Goal: Transaction & Acquisition: Purchase product/service

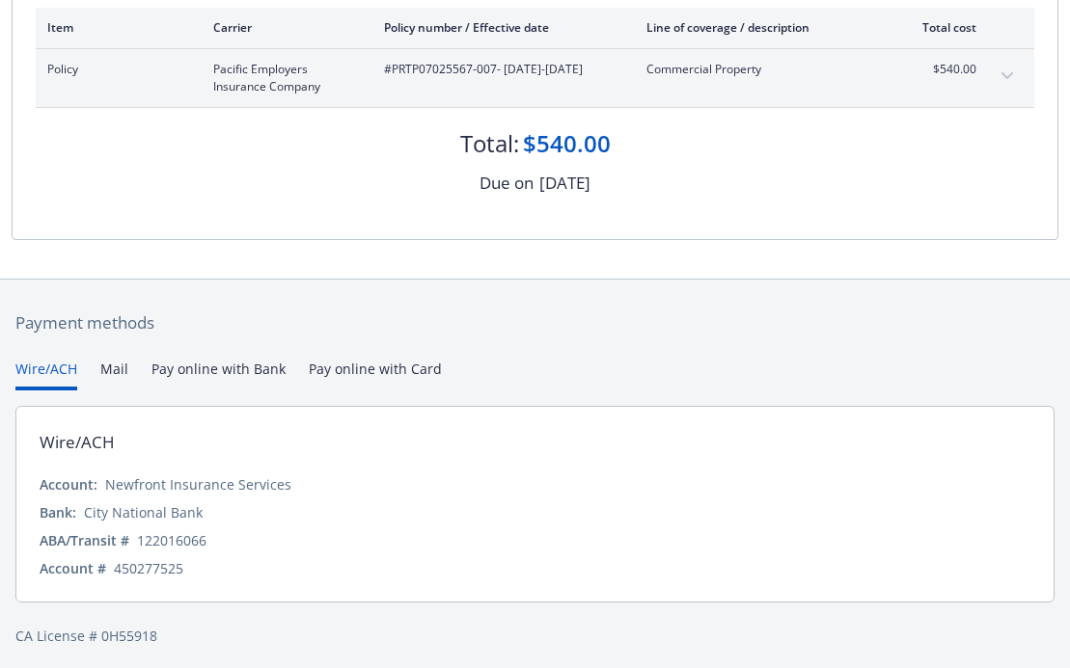
scroll to position [326, 0]
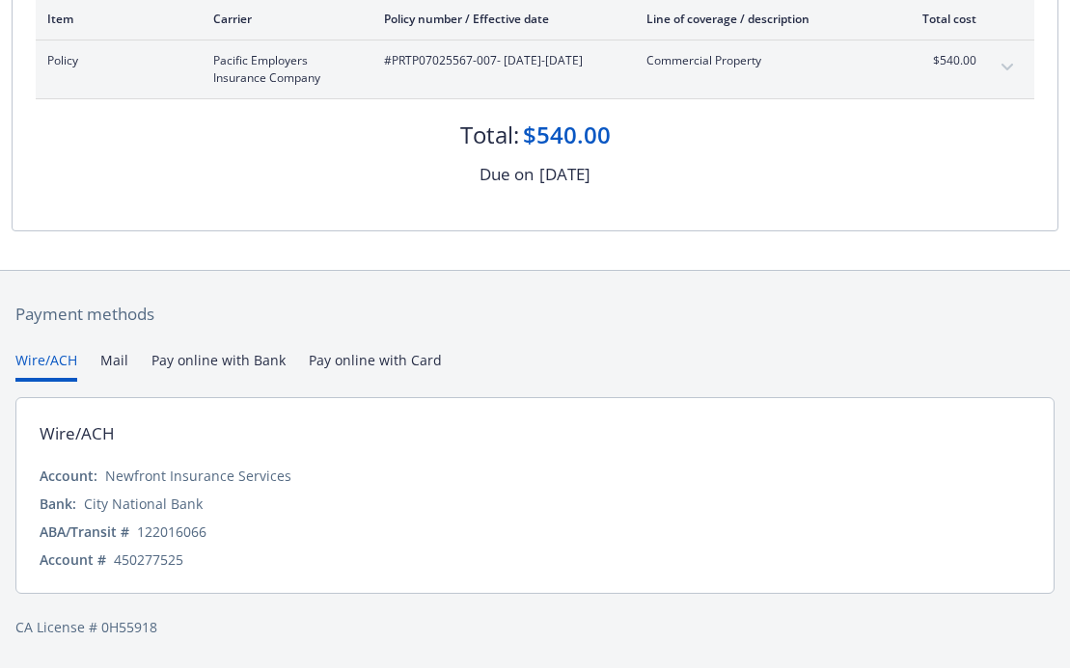
click at [169, 360] on button "Pay online with Bank" at bounding box center [218, 366] width 134 height 32
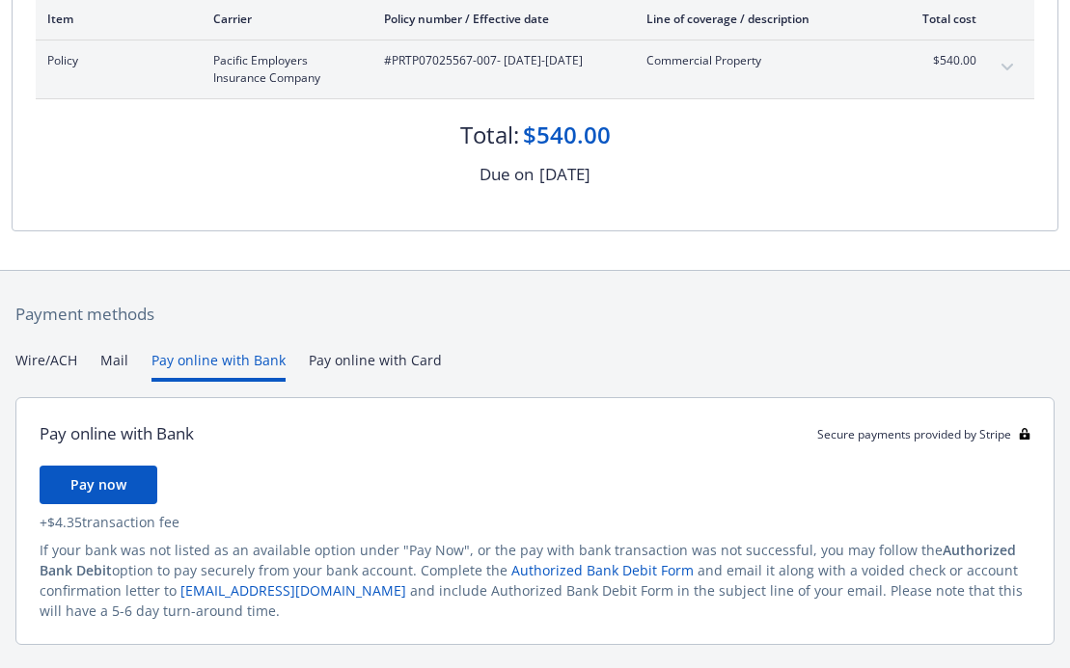
click at [42, 357] on button "Wire/ACH" at bounding box center [46, 366] width 62 height 32
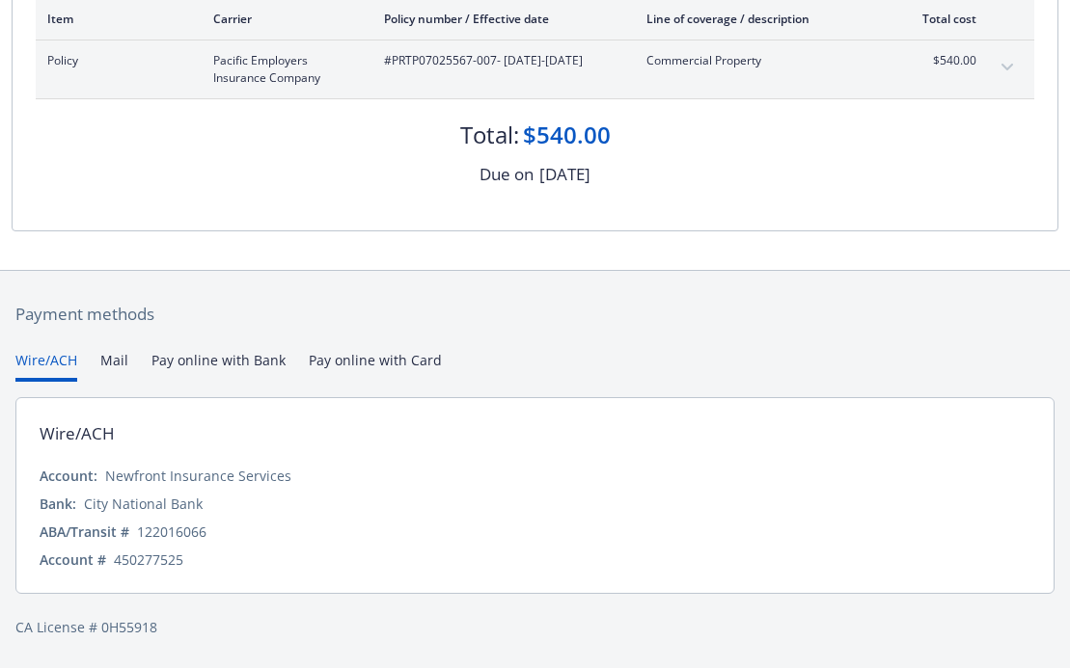
click at [399, 362] on div "Payment methods Wire/ACH Mail Pay online with Bank Pay online with Card Wire/AC…" at bounding box center [535, 470] width 1046 height 398
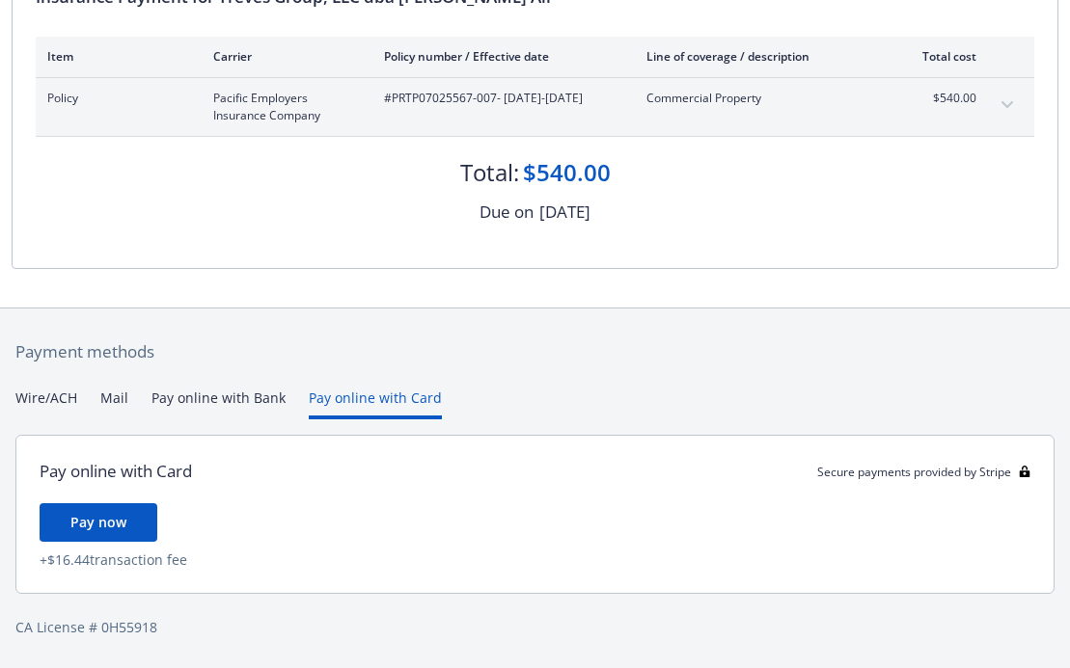
scroll to position [288, 0]
click at [40, 394] on button "Wire/ACH" at bounding box center [46, 404] width 62 height 32
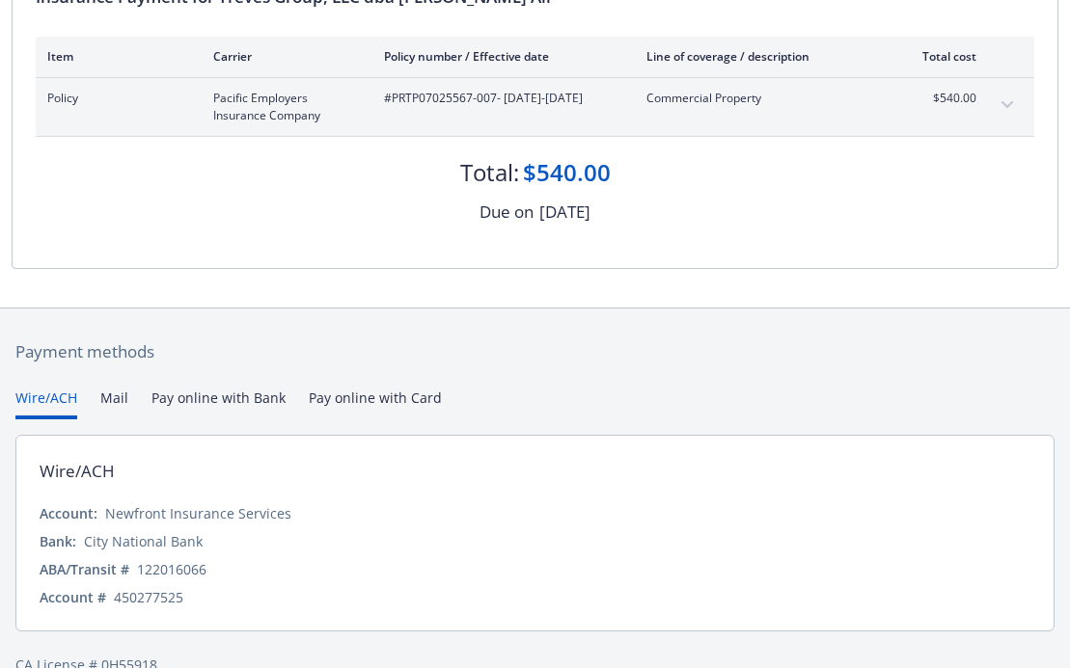
scroll to position [326, 0]
